Goal: Task Accomplishment & Management: Manage account settings

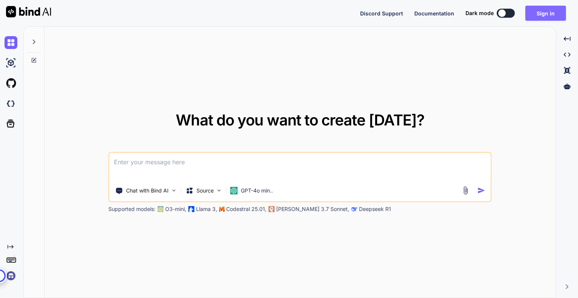
click at [547, 10] on button "Sign in" at bounding box center [545, 13] width 41 height 15
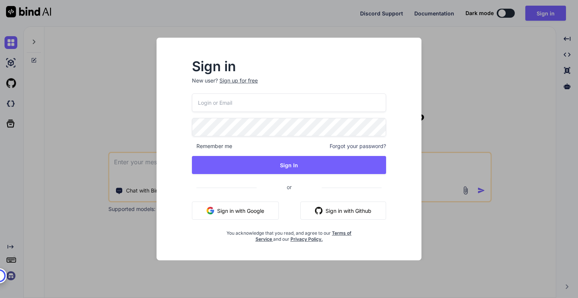
click at [246, 108] on input "email" at bounding box center [289, 102] width 194 height 18
type input "[EMAIL_ADDRESS][DOMAIN_NAME]"
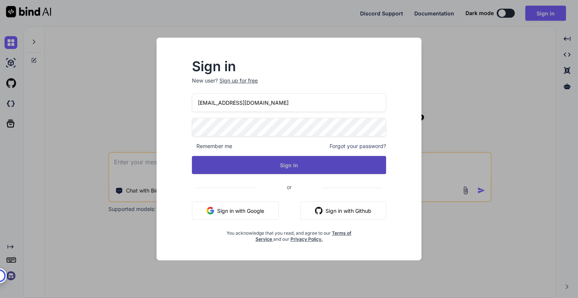
click at [283, 166] on button "Sign In" at bounding box center [289, 165] width 194 height 18
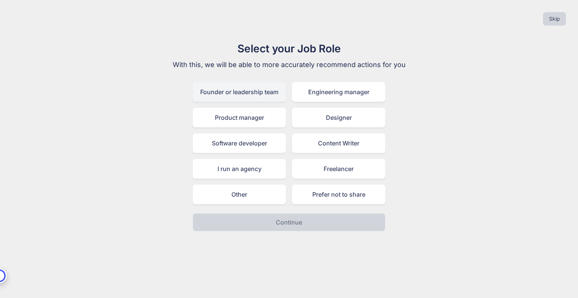
click at [273, 94] on div "Founder or leadership team" at bounding box center [239, 92] width 93 height 20
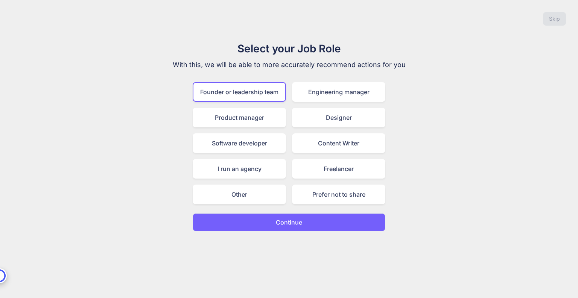
click at [321, 221] on button "Continue" at bounding box center [289, 222] width 193 height 18
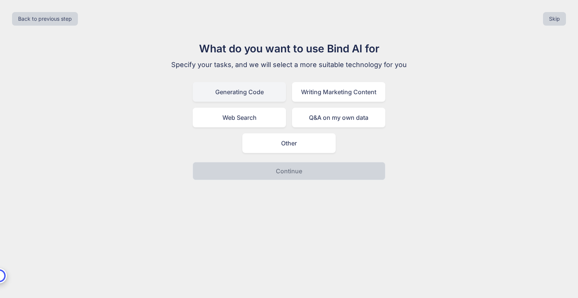
drag, startPoint x: 269, startPoint y: 96, endPoint x: 284, endPoint y: 95, distance: 15.1
click at [268, 96] on div "Generating Code" at bounding box center [239, 92] width 93 height 20
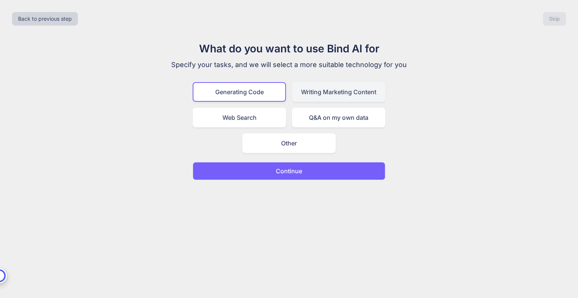
click at [324, 97] on div "Writing Marketing Content" at bounding box center [338, 92] width 93 height 20
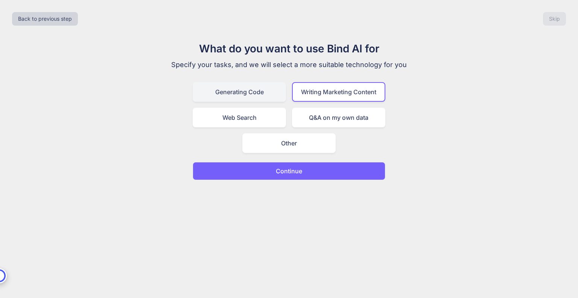
click at [262, 97] on div "Generating Code" at bounding box center [239, 92] width 93 height 20
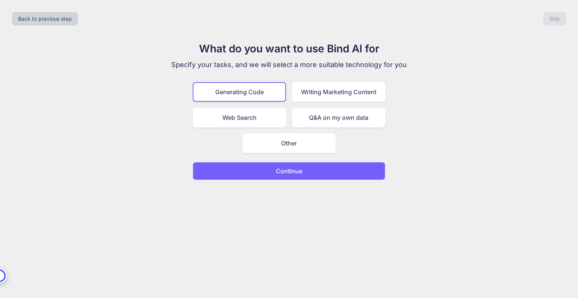
click at [318, 173] on button "Continue" at bounding box center [289, 171] width 193 height 18
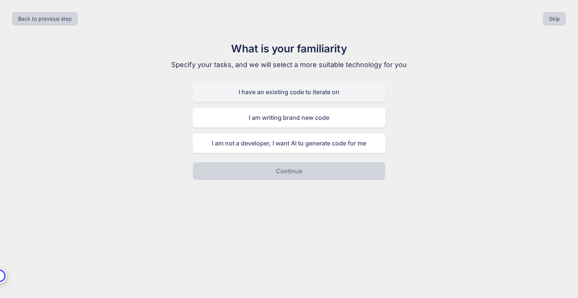
click at [330, 91] on div "I have an existing code to iterate on" at bounding box center [289, 92] width 193 height 20
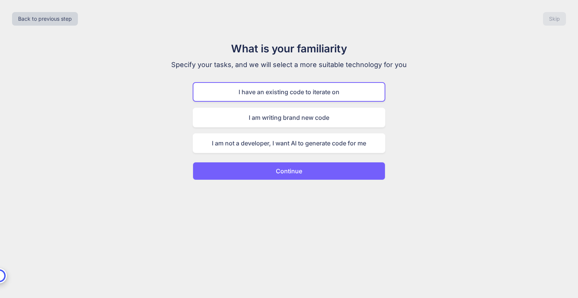
click at [325, 168] on button "Continue" at bounding box center [289, 171] width 193 height 18
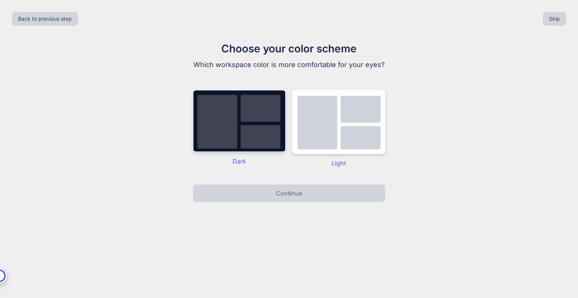
drag, startPoint x: 262, startPoint y: 123, endPoint x: 265, endPoint y: 128, distance: 5.7
click at [262, 123] on img at bounding box center [239, 121] width 93 height 62
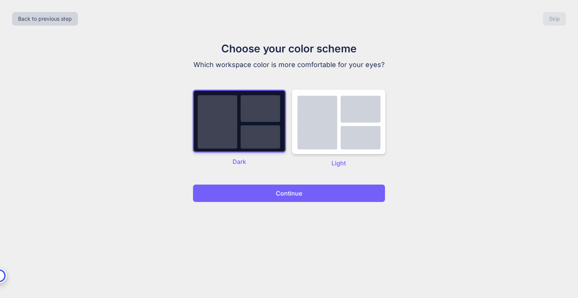
click at [300, 192] on p "Continue" at bounding box center [289, 193] width 26 height 9
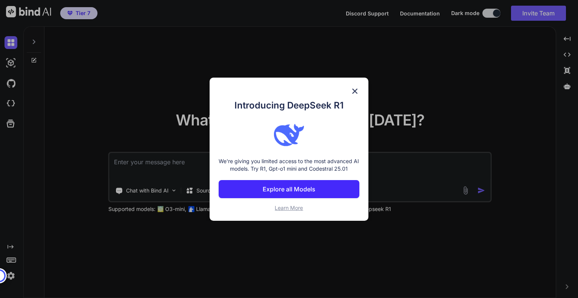
click at [301, 192] on p "Explore all Models" at bounding box center [289, 188] width 53 height 9
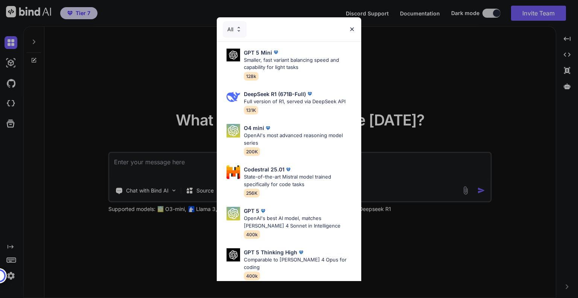
click at [352, 28] on img at bounding box center [352, 29] width 6 height 6
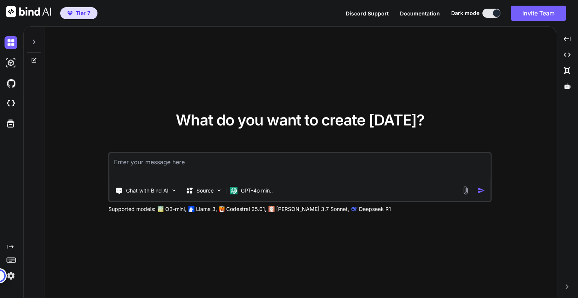
click at [15, 278] on img at bounding box center [11, 275] width 13 height 13
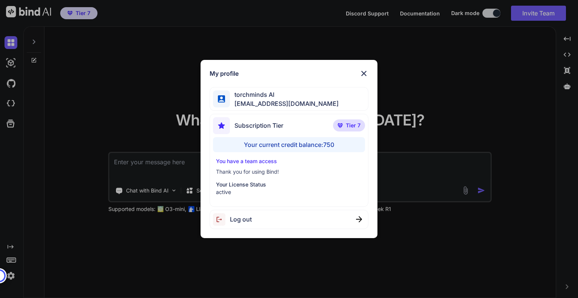
click at [362, 76] on img at bounding box center [363, 73] width 9 height 9
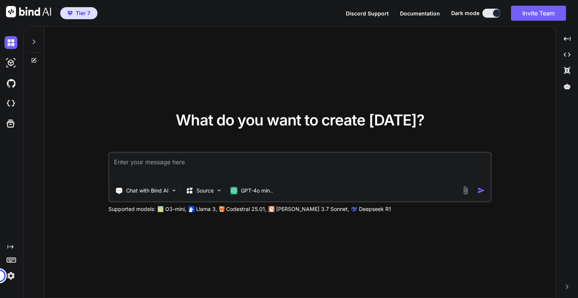
click at [11, 275] on img at bounding box center [11, 275] width 13 height 13
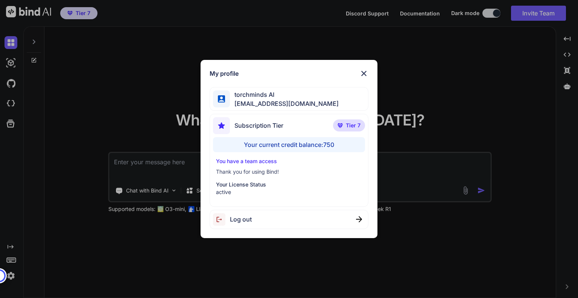
click at [242, 216] on span "Log out" at bounding box center [241, 218] width 22 height 9
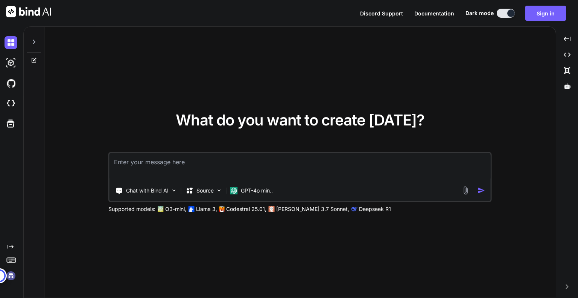
click at [11, 275] on img at bounding box center [11, 275] width 13 height 13
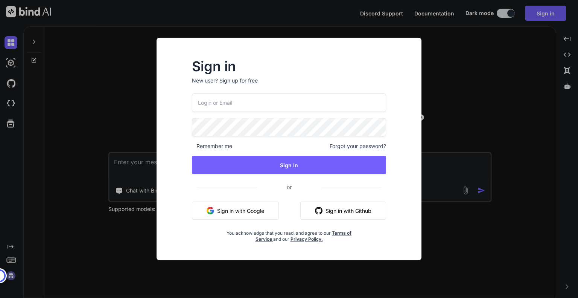
click at [336, 101] on input "email" at bounding box center [289, 102] width 194 height 18
click at [357, 63] on h2 "Sign in" at bounding box center [289, 66] width 194 height 12
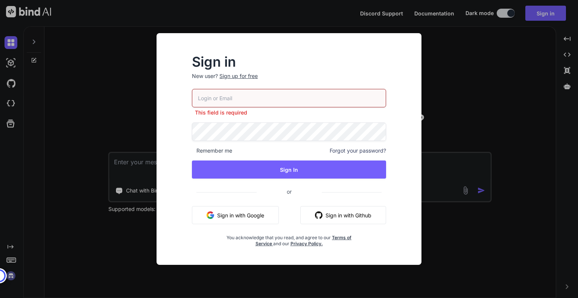
click at [296, 102] on input "email" at bounding box center [289, 98] width 194 height 18
type input "[EMAIL_ADDRESS][DOMAIN_NAME]"
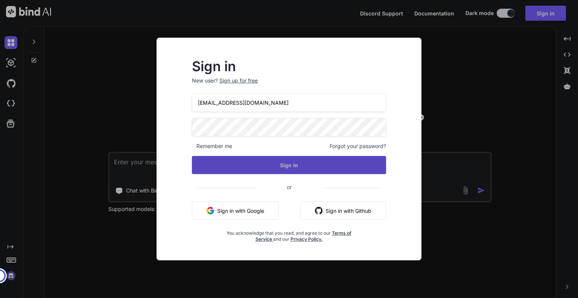
click at [299, 168] on button "Sign In" at bounding box center [289, 165] width 194 height 18
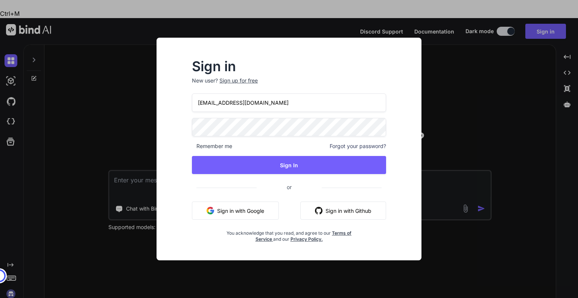
click at [146, 112] on div "Sign in New user? Sign up for free [EMAIL_ADDRESS][DOMAIN_NAME] Remember me For…" at bounding box center [289, 149] width 289 height 222
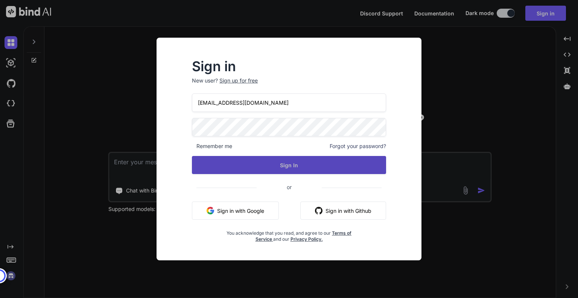
click at [290, 166] on button "Sign In" at bounding box center [289, 165] width 194 height 18
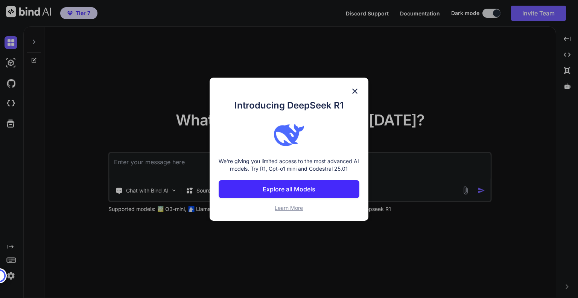
drag, startPoint x: 359, startPoint y: 93, endPoint x: 354, endPoint y: 91, distance: 6.0
click at [357, 92] on div "Introducing DeepSeek R1 We're giving you limited access to the most advanced AI…" at bounding box center [289, 149] width 159 height 143
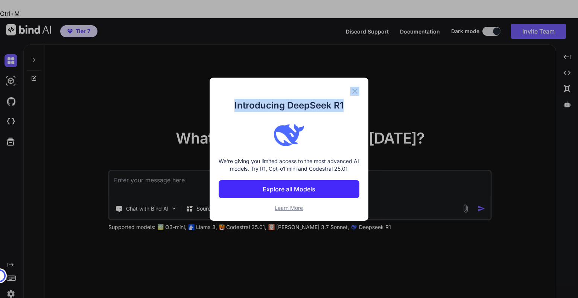
click at [355, 93] on img at bounding box center [354, 91] width 9 height 9
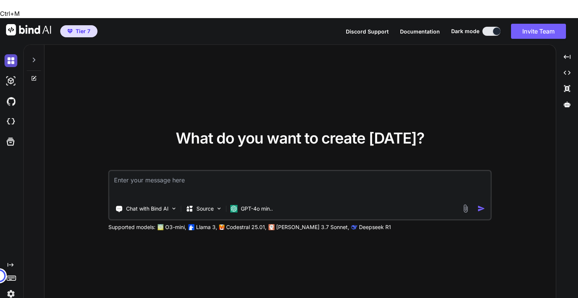
click at [12, 54] on img at bounding box center [11, 60] width 13 height 13
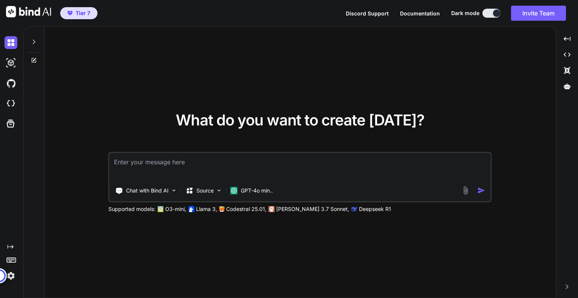
click at [15, 11] on img at bounding box center [28, 11] width 45 height 11
click at [521, 13] on button "Invite Team" at bounding box center [538, 13] width 55 height 15
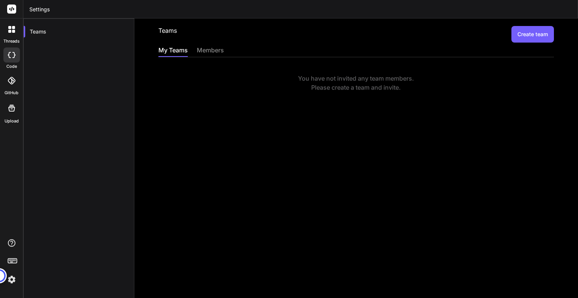
click at [529, 34] on button "Create team" at bounding box center [532, 34] width 43 height 17
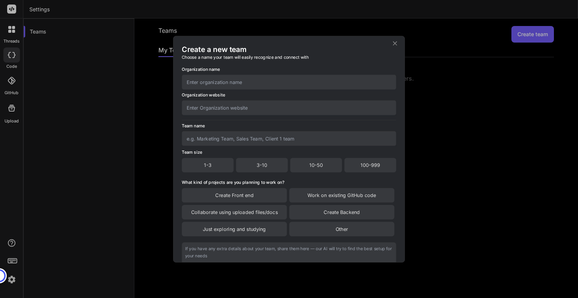
click at [228, 80] on input "text" at bounding box center [289, 82] width 214 height 15
type input "torchminds"
click at [222, 102] on input "text" at bounding box center [289, 107] width 214 height 15
type input "r"
type input "[DOMAIN_NAME]"
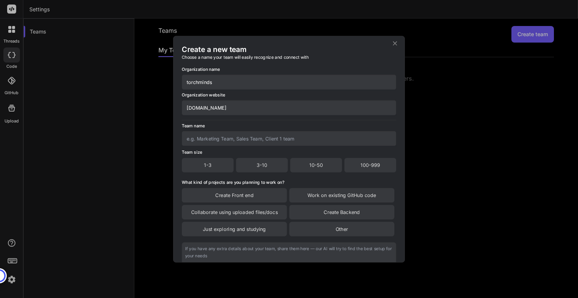
click at [224, 141] on input "text" at bounding box center [289, 138] width 214 height 15
click at [282, 139] on input "text" at bounding box center [289, 138] width 214 height 15
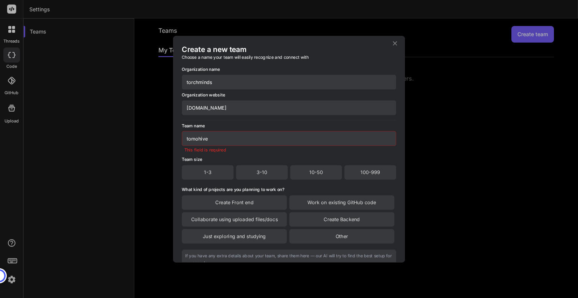
type input "tomohive"
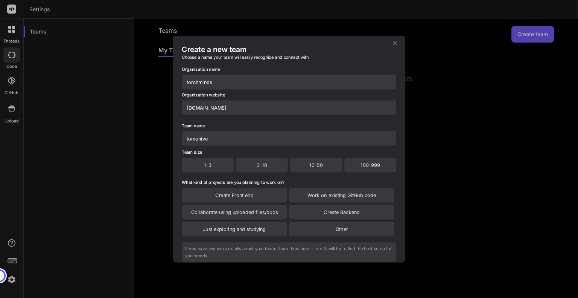
click at [280, 170] on div "3-10" at bounding box center [262, 165] width 52 height 14
click at [254, 197] on div "Create Front end" at bounding box center [234, 195] width 105 height 14
click at [322, 210] on div "Create Backend" at bounding box center [341, 213] width 105 height 14
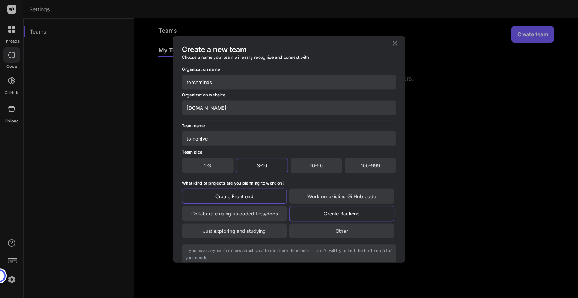
click at [323, 195] on div "Work on existing GitHub code" at bounding box center [341, 195] width 105 height 15
click at [266, 215] on div "Collaborate using uploaded files/docs" at bounding box center [234, 213] width 105 height 15
click at [332, 231] on div "Other" at bounding box center [341, 230] width 105 height 14
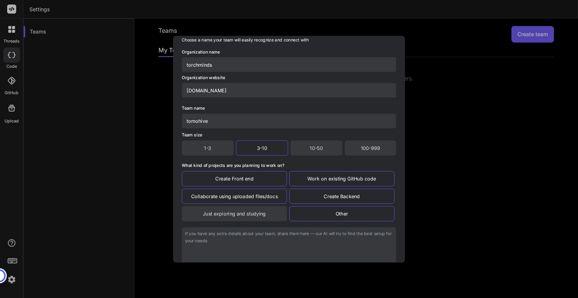
scroll to position [65, 0]
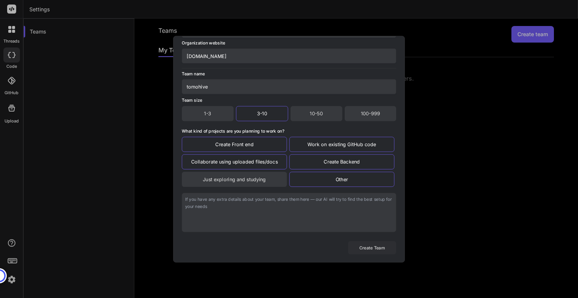
click at [366, 248] on button "Create Team" at bounding box center [372, 247] width 48 height 13
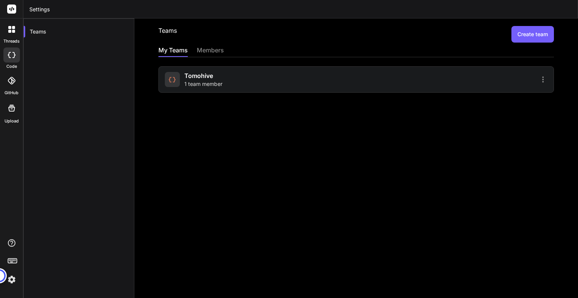
click at [8, 280] on img at bounding box center [11, 279] width 13 height 13
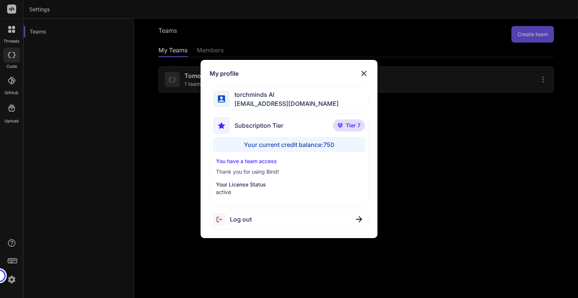
click at [363, 73] on img at bounding box center [363, 73] width 9 height 9
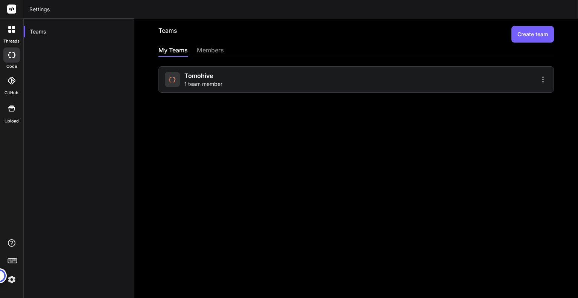
click at [212, 48] on div "members" at bounding box center [210, 51] width 27 height 11
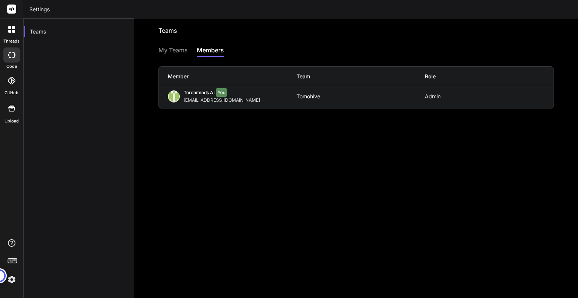
click at [420, 97] on div "tomohive" at bounding box center [361, 96] width 129 height 6
drag, startPoint x: 162, startPoint y: 48, endPoint x: 174, endPoint y: 50, distance: 12.7
click at [163, 48] on div "My Teams" at bounding box center [172, 51] width 29 height 11
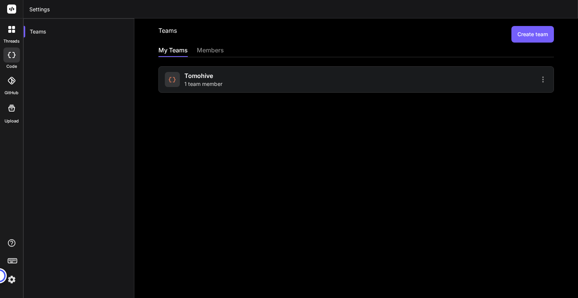
click at [542, 80] on icon at bounding box center [543, 79] width 2 height 6
click at [496, 95] on span "Members" at bounding box center [493, 99] width 23 height 8
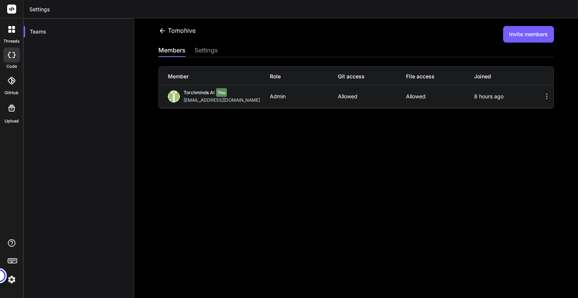
click at [529, 33] on button "Invite members" at bounding box center [528, 34] width 51 height 17
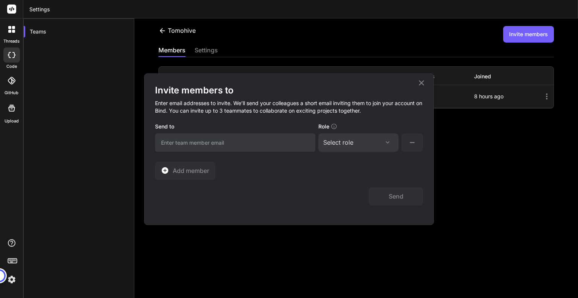
click at [266, 140] on input "email" at bounding box center [235, 142] width 160 height 18
type input "[EMAIL_ADDRESS][DOMAIN_NAME]"
click at [378, 143] on div "Select role" at bounding box center [358, 142] width 70 height 9
click at [364, 191] on div "Collaborator" at bounding box center [358, 193] width 79 height 14
click at [355, 141] on div "Collaborator" at bounding box center [341, 142] width 36 height 9
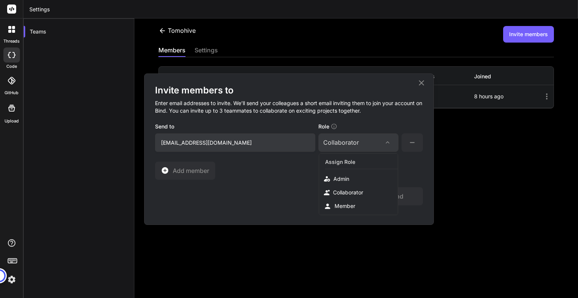
click at [355, 141] on div "Collaborator" at bounding box center [341, 142] width 36 height 9
click at [351, 176] on div "Invite members to Enter email addresses to invite. We’ll send your colleagues a…" at bounding box center [289, 131] width 268 height 95
click at [411, 142] on icon at bounding box center [412, 142] width 5 height 1
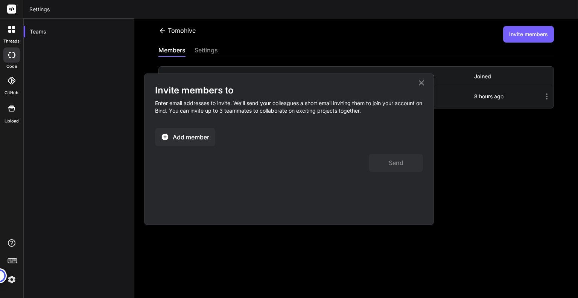
click at [207, 140] on span "Add member" at bounding box center [191, 136] width 37 height 9
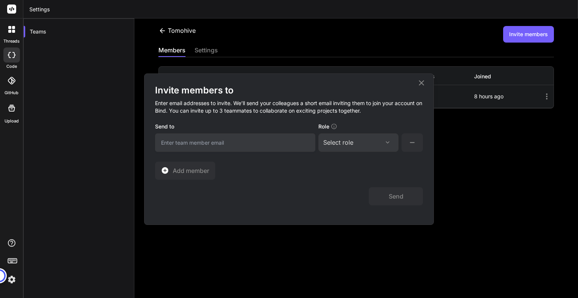
click at [274, 150] on input "email" at bounding box center [235, 142] width 160 height 18
type input "[EMAIL_ADDRESS][DOMAIN_NAME]"
click at [340, 145] on div "Select role" at bounding box center [338, 142] width 30 height 9
click at [357, 189] on div "Collaborator" at bounding box center [348, 193] width 30 height 8
click at [401, 197] on button "Send" at bounding box center [396, 196] width 54 height 18
